Goal: Transaction & Acquisition: Purchase product/service

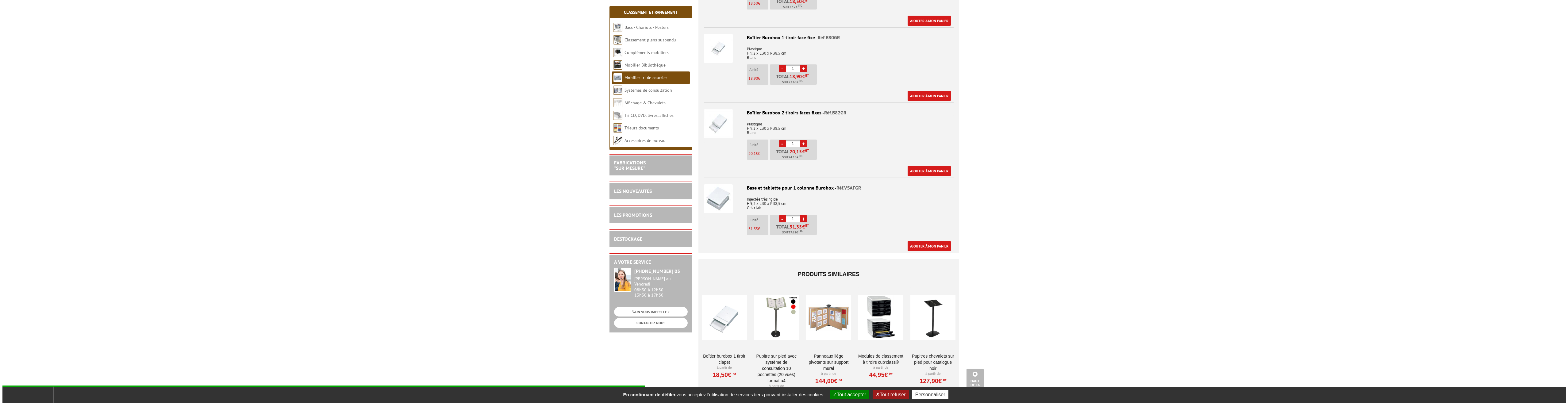
scroll to position [399, 0]
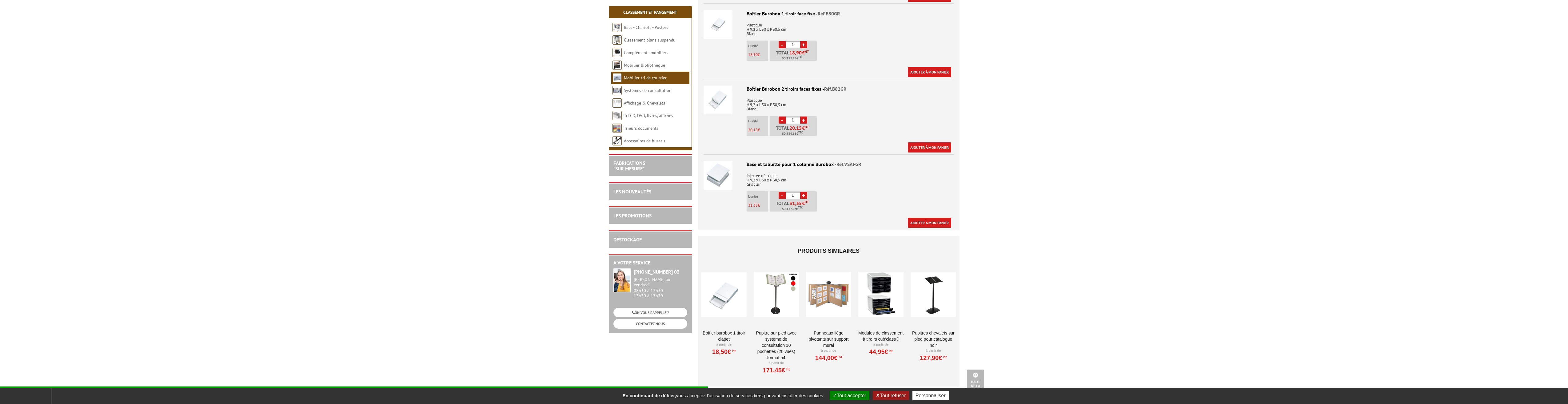
click at [804, 195] on link "+" at bounding box center [804, 195] width 7 height 7
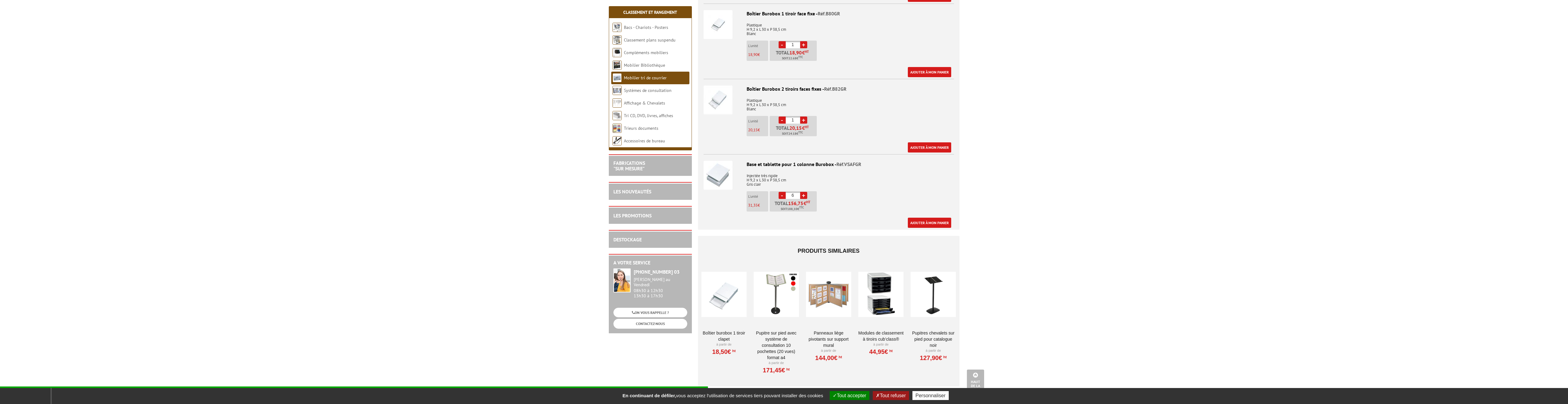
click at [804, 195] on link "+" at bounding box center [804, 195] width 7 height 7
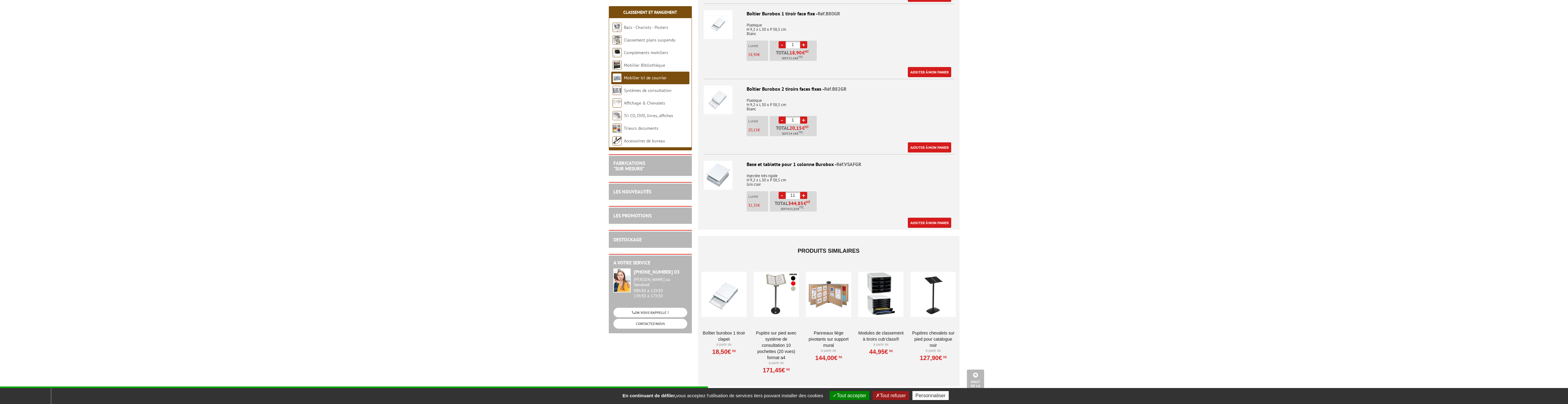
click at [804, 195] on link "+" at bounding box center [804, 195] width 7 height 7
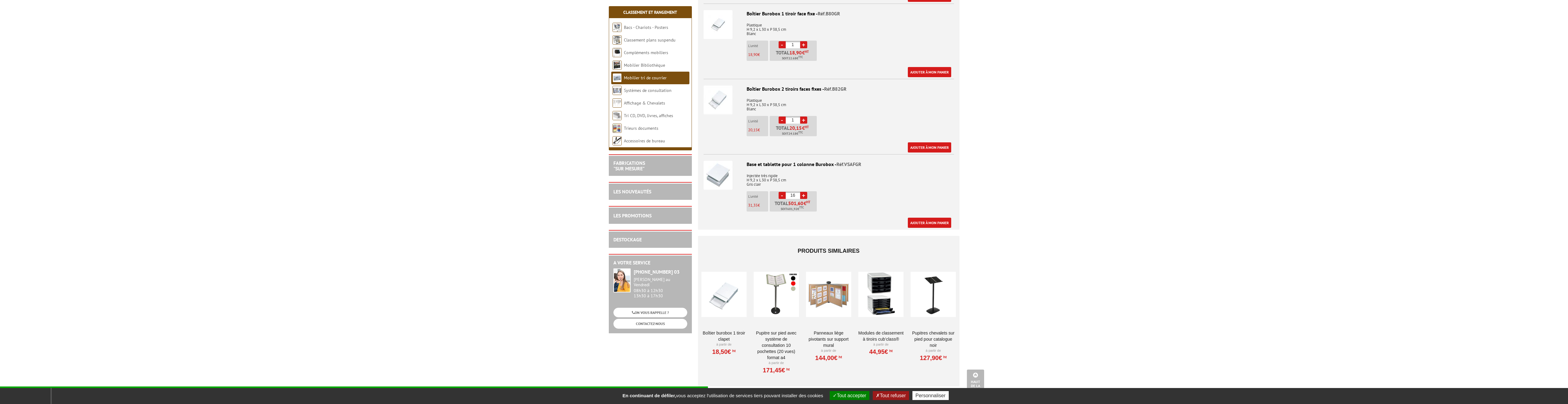
click at [804, 195] on link "+" at bounding box center [804, 195] width 7 height 7
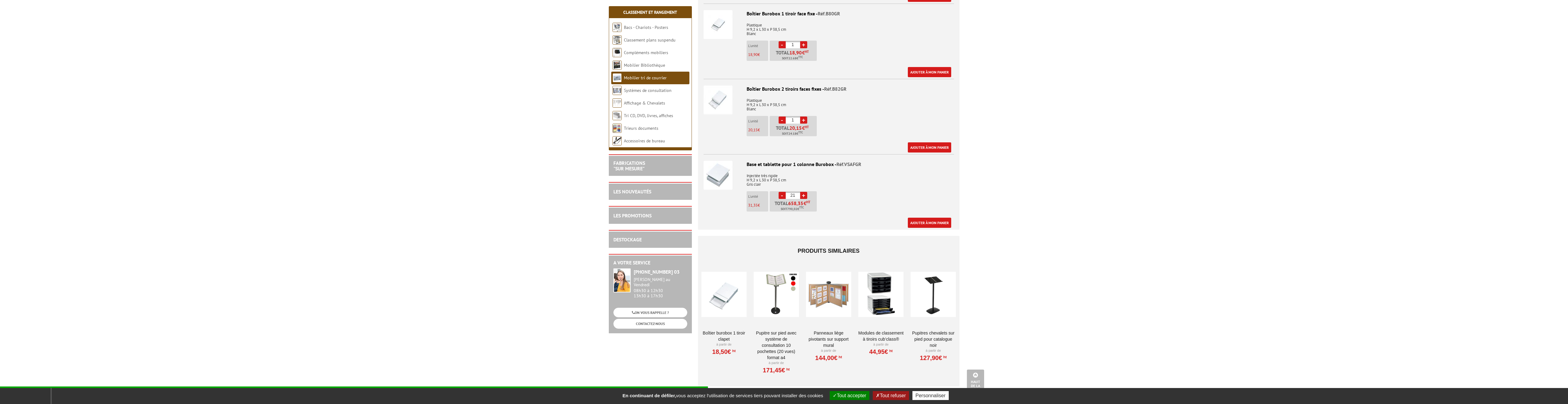
click at [804, 195] on link "+" at bounding box center [804, 195] width 7 height 7
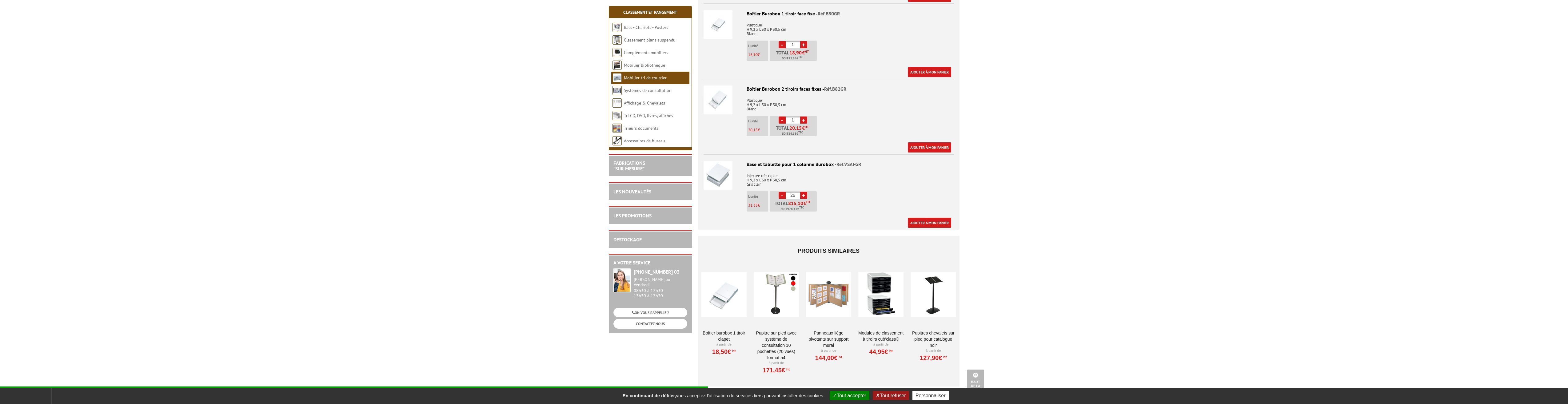
click at [804, 195] on link "+" at bounding box center [804, 195] width 7 height 7
type input "30"
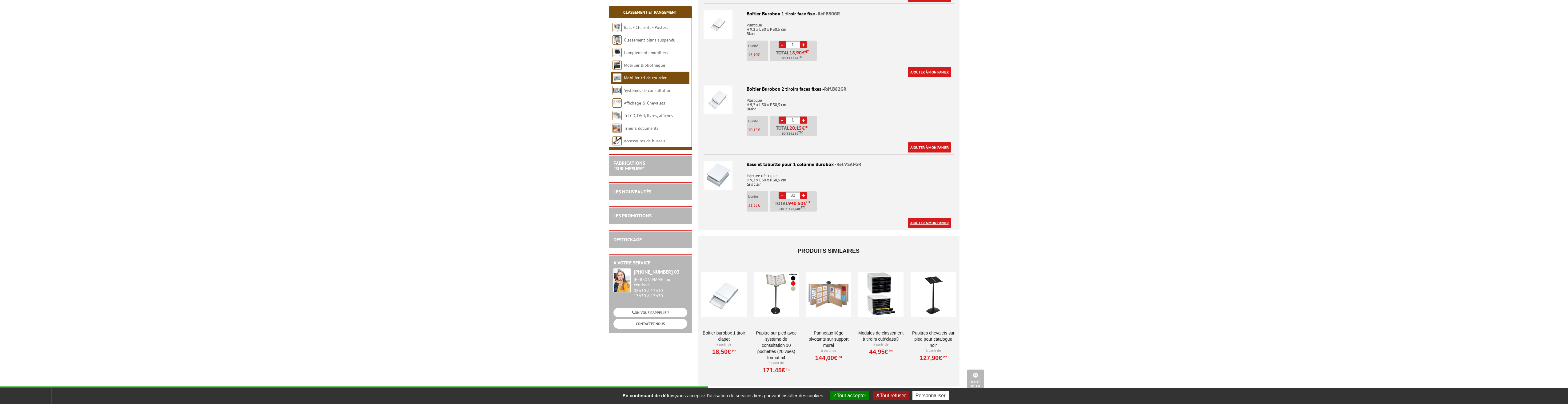
click at [931, 220] on link "Ajouter à mon panier" at bounding box center [929, 223] width 43 height 10
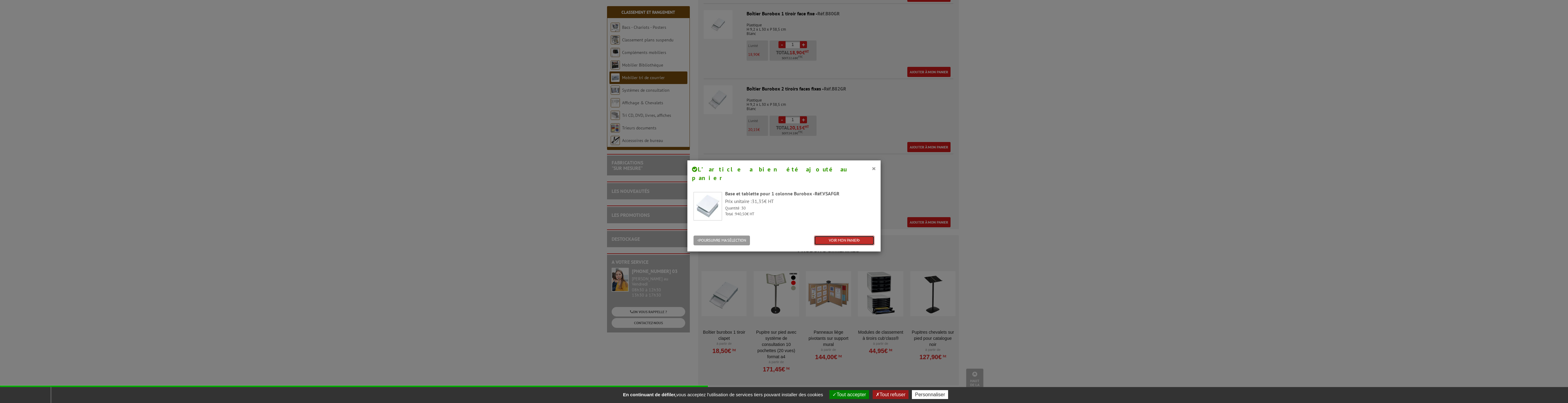
click at [839, 236] on link "VOIR MON PANIER" at bounding box center [844, 240] width 60 height 10
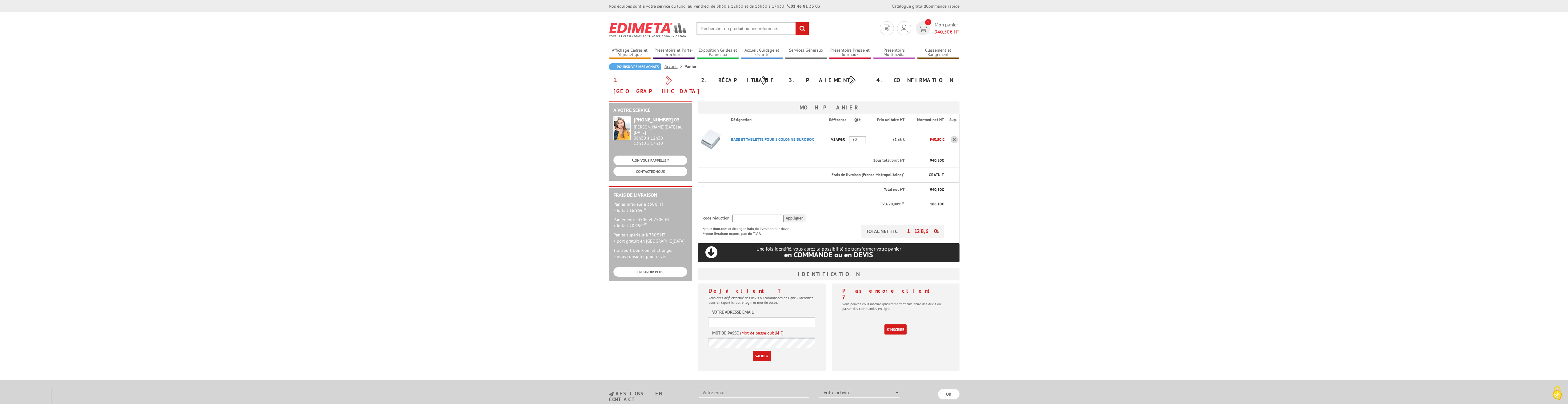
click at [775, 317] on input "text" at bounding box center [762, 322] width 107 height 10
type input "foellner@foellner.fr"
click at [765, 351] on input "Valider" at bounding box center [762, 356] width 18 height 10
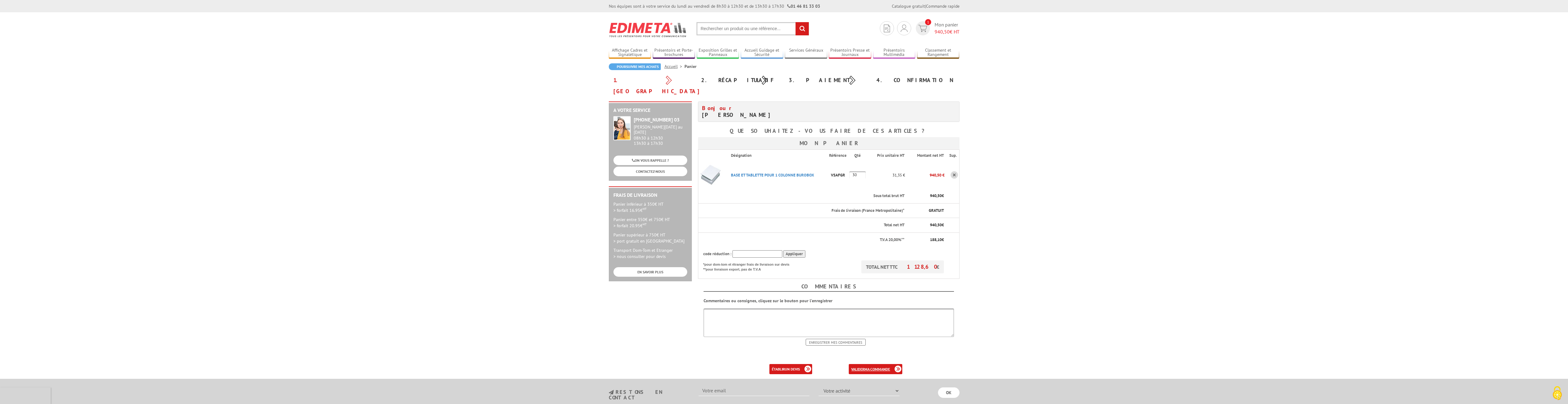
click at [866, 367] on b "ma commande" at bounding box center [877, 369] width 26 height 5
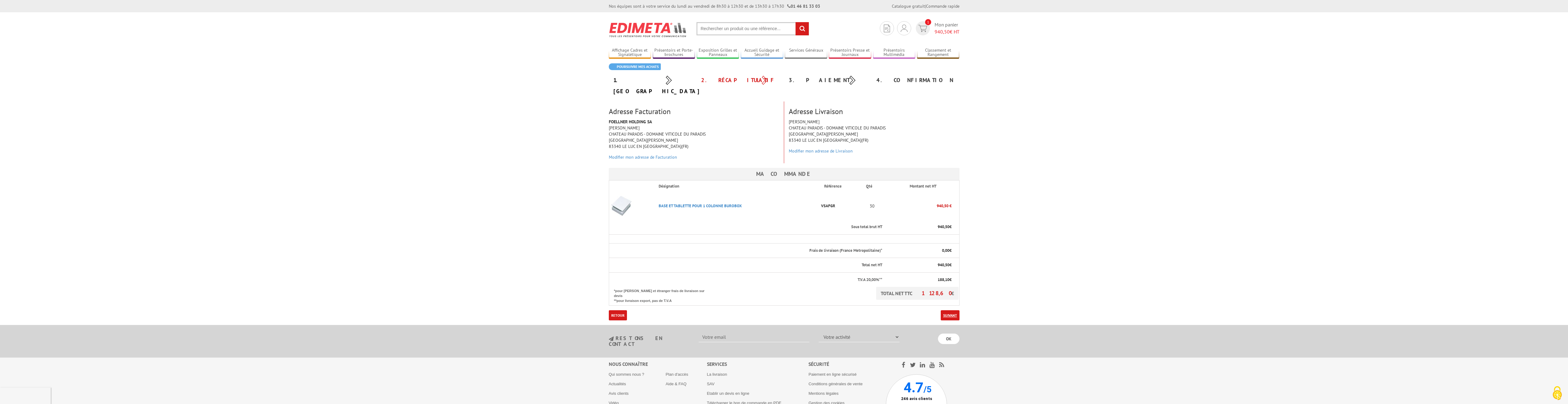
click at [950, 310] on link "Suivant" at bounding box center [950, 315] width 19 height 10
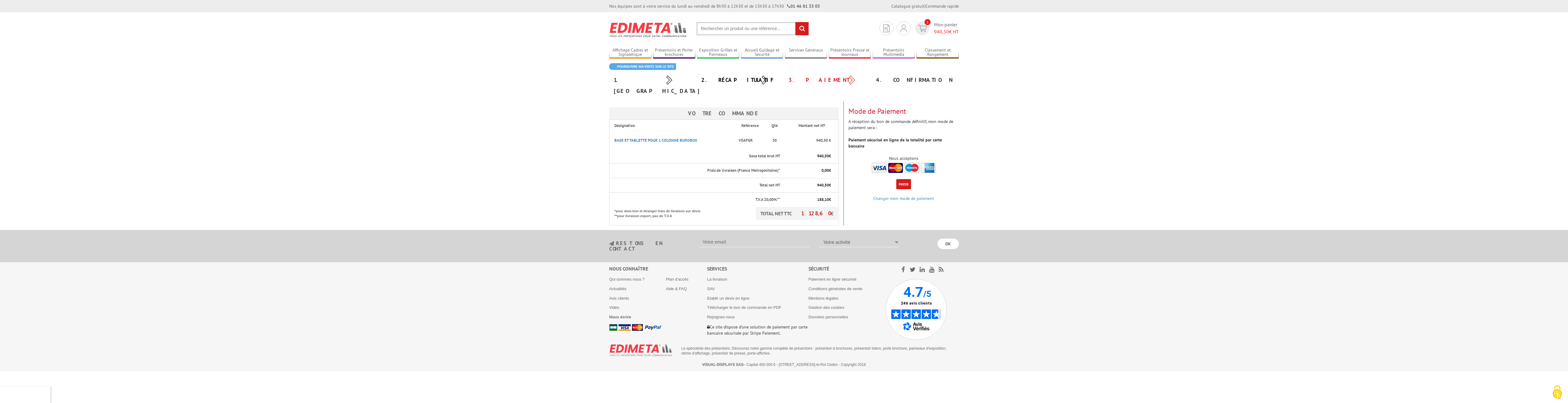
click at [929, 163] on img at bounding box center [903, 168] width 64 height 10
click at [928, 163] on img at bounding box center [903, 168] width 64 height 10
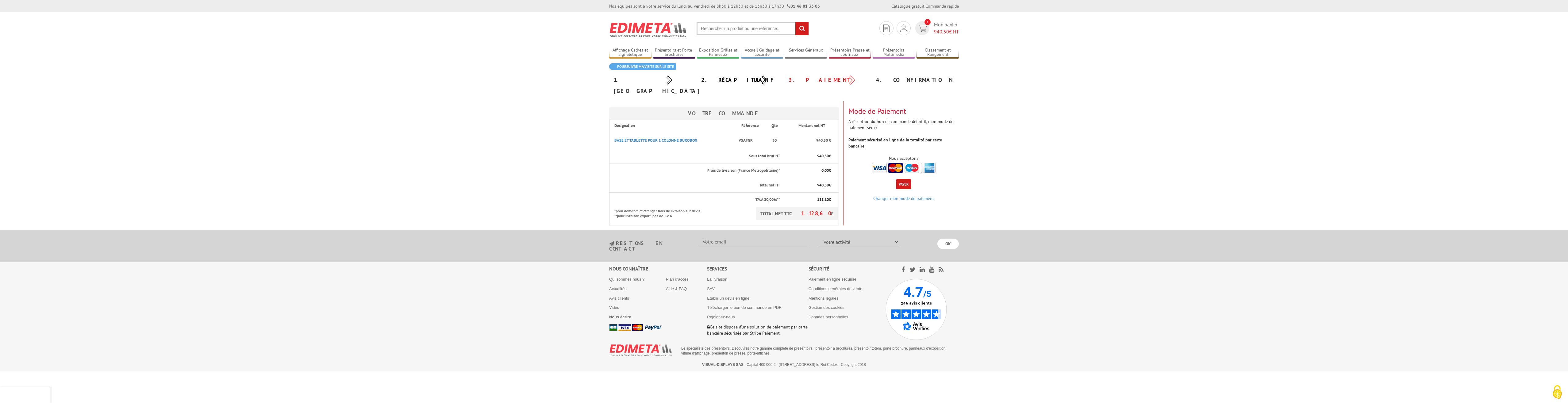
click at [928, 163] on img at bounding box center [903, 168] width 64 height 10
click at [903, 179] on button "Payer" at bounding box center [903, 184] width 15 height 10
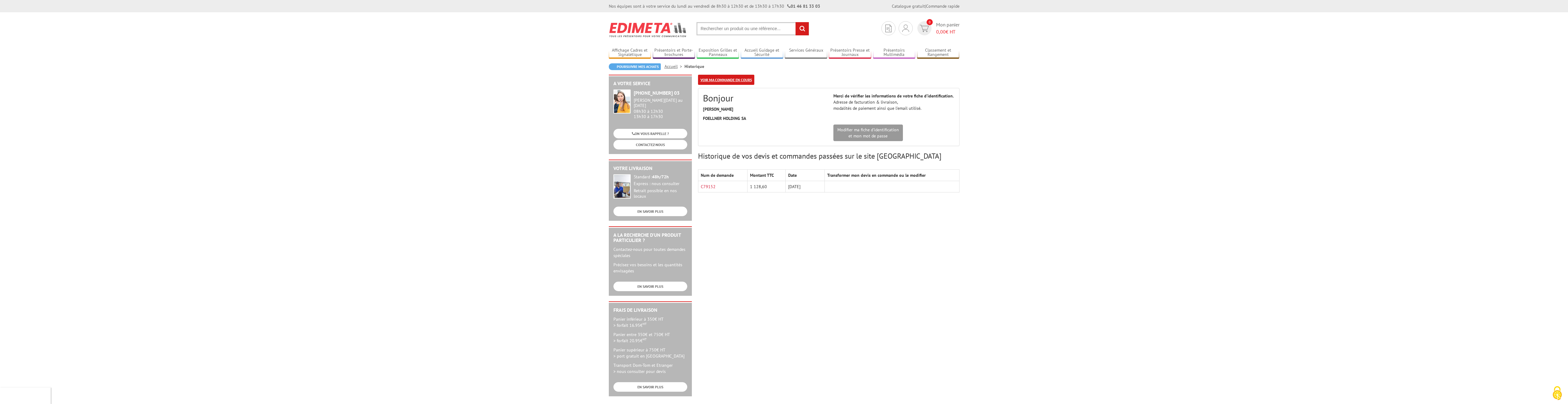
click at [729, 78] on link "Voir ma commande en cours" at bounding box center [726, 79] width 56 height 10
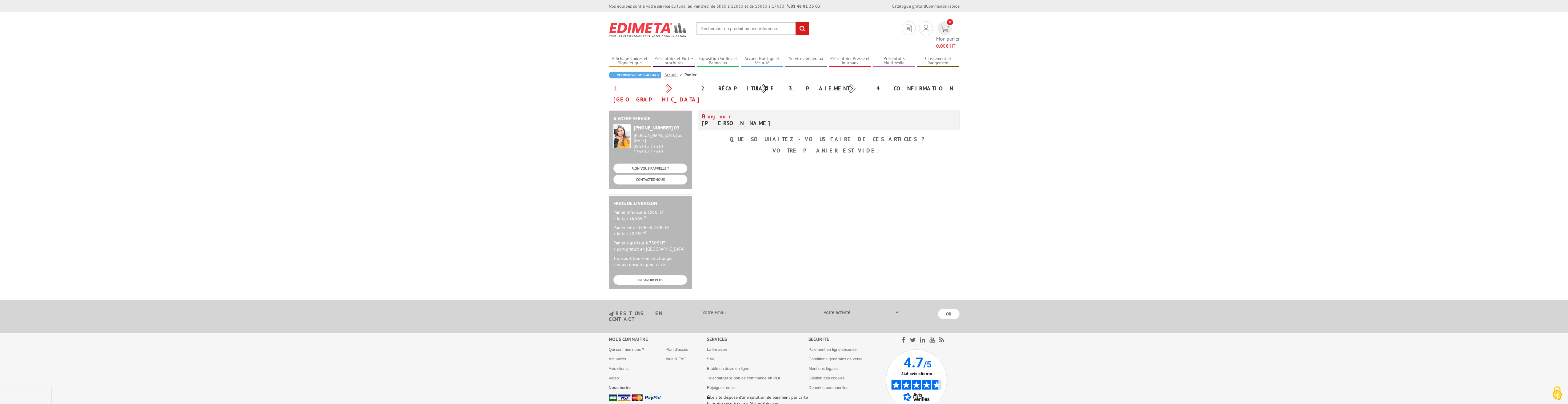
click at [736, 83] on div "2. Récapitulatif" at bounding box center [741, 88] width 88 height 11
